Goal: Transaction & Acquisition: Purchase product/service

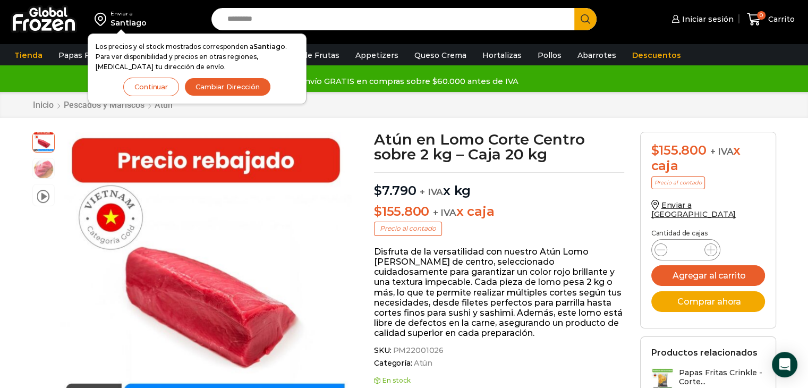
click at [164, 86] on button "Continuar" at bounding box center [151, 87] width 56 height 19
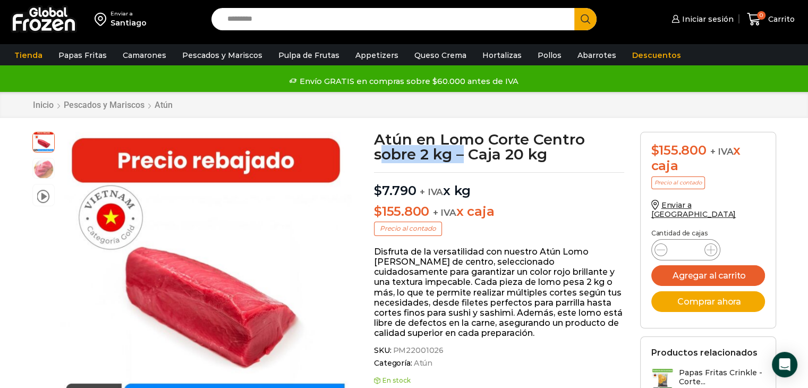
drag, startPoint x: 382, startPoint y: 161, endPoint x: 463, endPoint y: 162, distance: 80.2
click at [463, 161] on h1 "Atún en Lomo Corte Centro sobre 2 kg – Caja 20 kg" at bounding box center [499, 147] width 250 height 30
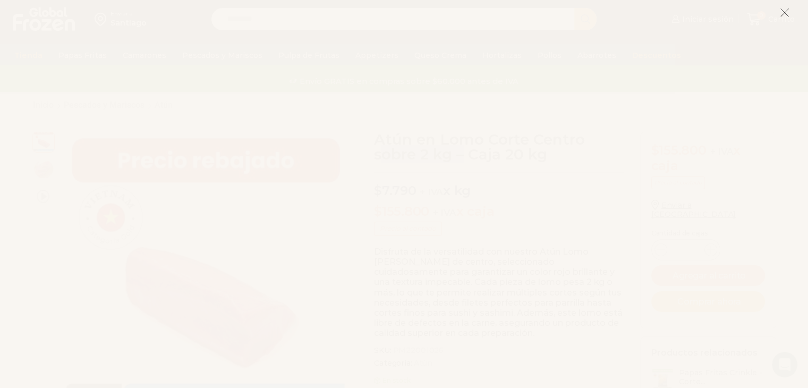
click at [782, 12] on icon at bounding box center [785, 13] width 10 height 10
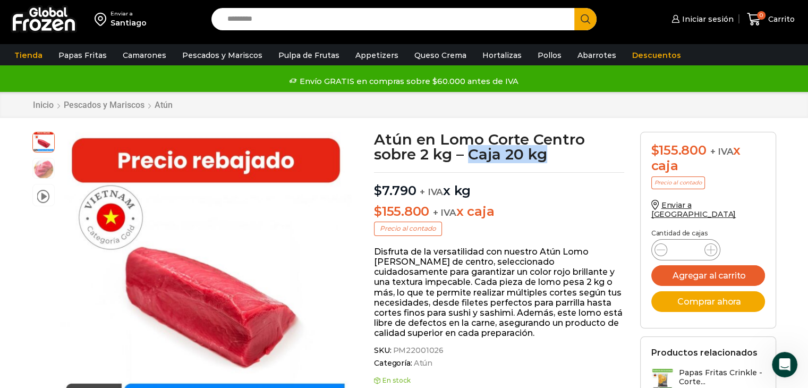
drag, startPoint x: 559, startPoint y: 155, endPoint x: 469, endPoint y: 161, distance: 89.9
click at [469, 161] on h1 "Atún en Lomo Corte Centro sobre 2 kg – Caja 20 kg" at bounding box center [499, 147] width 250 height 30
